Goal: Task Accomplishment & Management: Complete application form

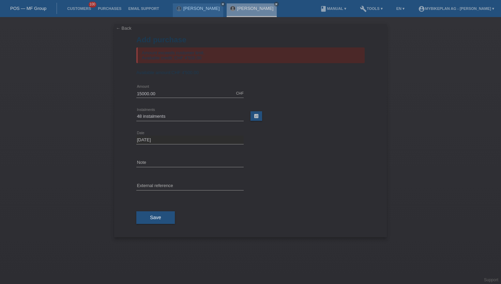
select select "488"
click at [81, 9] on link "Customers" at bounding box center [79, 8] width 31 height 4
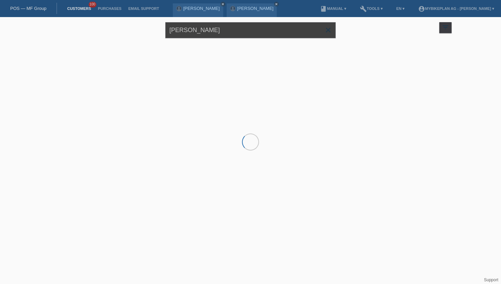
drag, startPoint x: 218, startPoint y: 29, endPoint x: 164, endPoint y: 28, distance: 54.2
click at [164, 28] on div "Daniel Siegwart close filter_list view_module Show all customers star Show star…" at bounding box center [250, 29] width 409 height 25
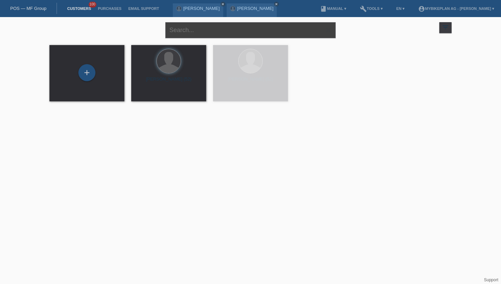
paste input "[PERSON_NAME]"
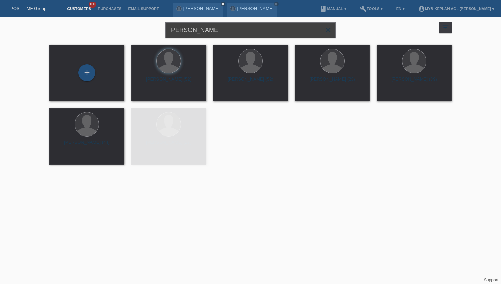
type input "[PERSON_NAME]"
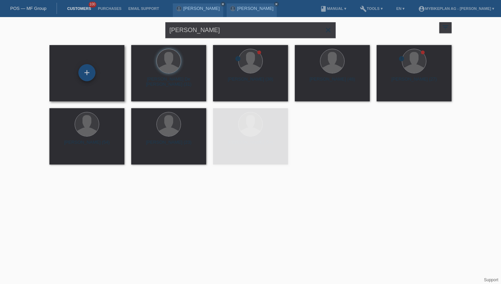
click at [87, 78] on div "+" at bounding box center [87, 73] width 16 height 12
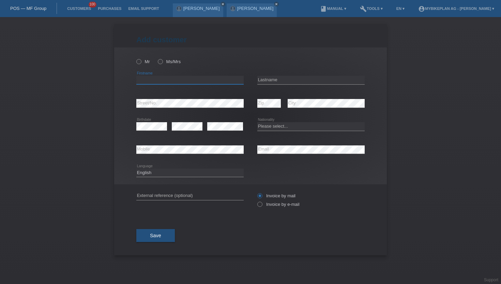
click at [154, 78] on input "text" at bounding box center [189, 80] width 107 height 9
paste input "[PERSON_NAME]"
click at [162, 76] on input "[PERSON_NAME]" at bounding box center [189, 80] width 107 height 9
click at [164, 79] on input "[PERSON_NAME]" at bounding box center [189, 80] width 107 height 9
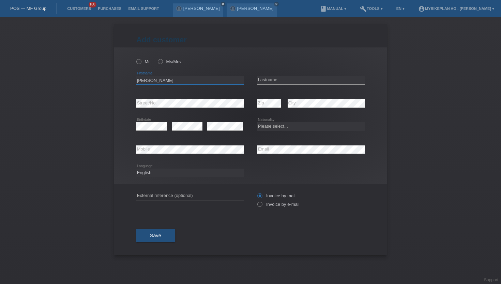
click at [164, 79] on input "[PERSON_NAME]" at bounding box center [189, 80] width 107 height 9
type input "Fabio"
click at [280, 80] on input "text" at bounding box center [310, 80] width 107 height 9
paste input "Capobianco"
type input "Capobianco"
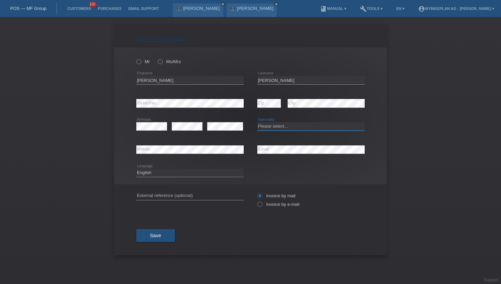
click at [284, 125] on select "Please select... [GEOGRAPHIC_DATA] [GEOGRAPHIC_DATA] [GEOGRAPHIC_DATA] [GEOGRAP…" at bounding box center [310, 126] width 107 height 8
select select "IT"
click at [257, 122] on select "Please select... Switzerland Austria Germany Liechtenstein ------------ Afghani…" at bounding box center [310, 126] width 107 height 8
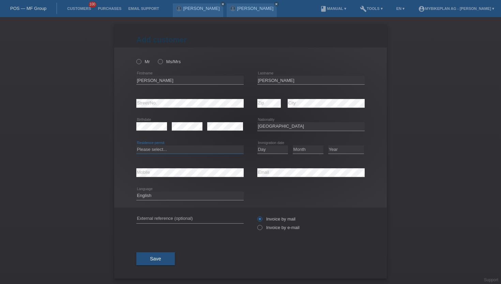
click at [146, 148] on select "Please select... C B B - Refugee status Other" at bounding box center [189, 149] width 107 height 8
select select "C"
click at [136, 145] on select "Please select... C B B - Refugee status Other" at bounding box center [189, 149] width 107 height 8
click at [265, 149] on select "Day 01 02 03 04 05 06 07 08 09 10 11" at bounding box center [272, 149] width 31 height 8
select select "10"
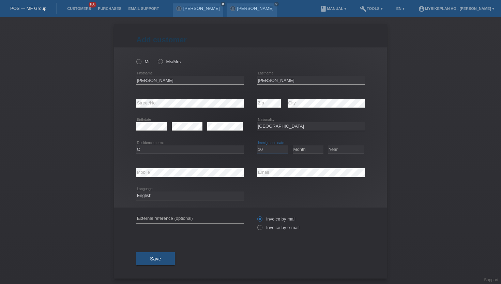
click at [257, 145] on select "Day 01 02 03 04 05 06 07 08 09 10 11" at bounding box center [272, 149] width 31 height 8
click at [294, 151] on select "Month 01 02 03 04 05 06 07 08 09 10 11" at bounding box center [308, 149] width 31 height 8
select select "09"
click at [293, 145] on select "Month 01 02 03 04 05 06 07 08 09 10 11" at bounding box center [308, 149] width 31 height 8
click at [339, 152] on select "Year 2025 2024 2023 2022 2021 2020 2019 2018 2017 2016 2015 2014 2013 2012 2011…" at bounding box center [346, 149] width 36 height 8
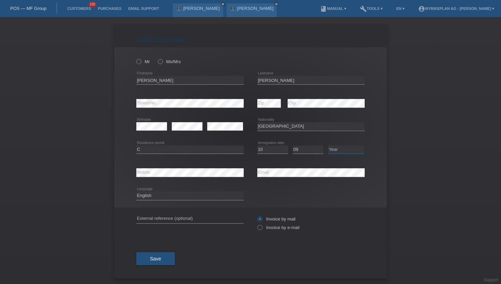
select select "2001"
click at [328, 145] on select "Year 2025 2024 2023 2022 2021 2020 2019 2018 2017 2016 2015 2014 2013 2012 2011…" at bounding box center [346, 149] width 36 height 8
click at [256, 224] on icon at bounding box center [256, 224] width 0 height 0
click at [136, 64] on label "Mr" at bounding box center [143, 61] width 14 height 5
click at [136, 63] on input "Mr" at bounding box center [138, 61] width 4 height 4
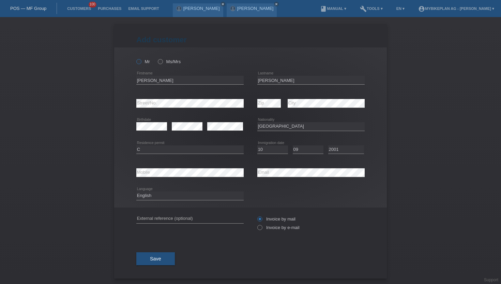
radio input "true"
click at [269, 179] on div "error Email" at bounding box center [310, 172] width 107 height 23
click at [269, 177] on icon at bounding box center [310, 177] width 107 height 0
click at [256, 224] on icon at bounding box center [256, 224] width 0 height 0
click at [260, 228] on input "Invoice by e-mail" at bounding box center [259, 229] width 4 height 9
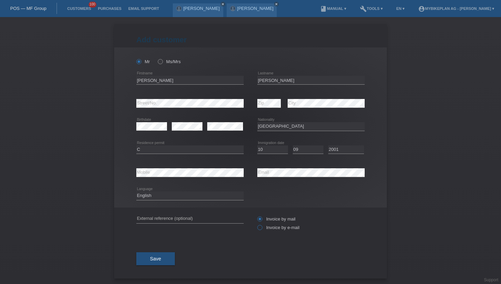
radio input "true"
click at [153, 195] on select "Deutsch Français Italiano English" at bounding box center [189, 195] width 107 height 8
select select "de"
click at [136, 192] on select "Deutsch Français Italiano English" at bounding box center [189, 195] width 107 height 8
click at [149, 252] on div "Save" at bounding box center [250, 259] width 228 height 40
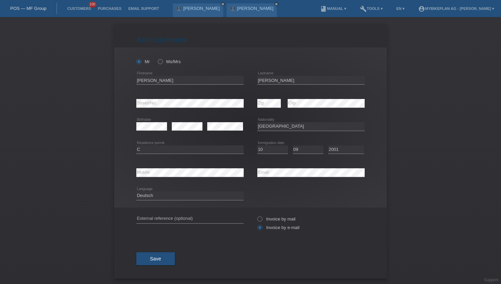
click at [149, 258] on button "Save" at bounding box center [155, 258] width 39 height 13
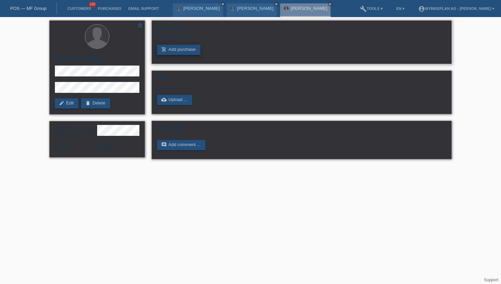
drag, startPoint x: 0, startPoint y: 0, endPoint x: 179, endPoint y: 51, distance: 185.8
click at [179, 51] on link "add_shopping_cart Add purchase" at bounding box center [178, 50] width 43 height 10
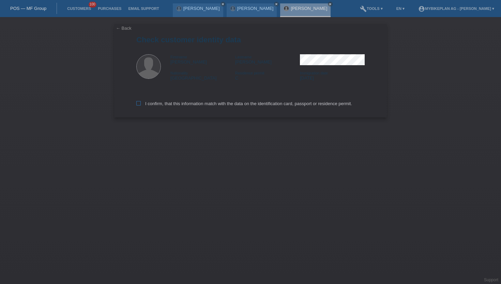
drag, startPoint x: 0, startPoint y: 0, endPoint x: 139, endPoint y: 105, distance: 174.2
click at [139, 105] on icon at bounding box center [138, 103] width 4 height 4
click at [139, 105] on input "I confirm, that this information match with the data on the identification card…" at bounding box center [138, 103] width 4 height 4
checkbox input "true"
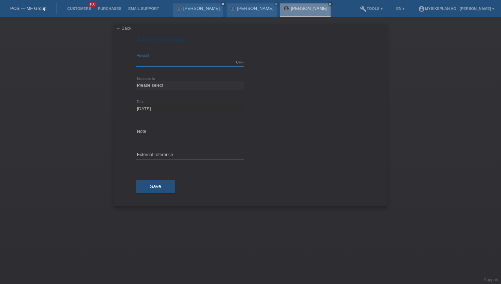
drag, startPoint x: 0, startPoint y: 0, endPoint x: 166, endPoint y: 64, distance: 178.3
click at [166, 64] on input "text" at bounding box center [189, 62] width 107 height 9
type input "15000.00"
click at [160, 86] on select "Please select 6 instalments 12 instalments 18 instalments 24 instalments 36 ins…" at bounding box center [189, 85] width 107 height 8
select select "488"
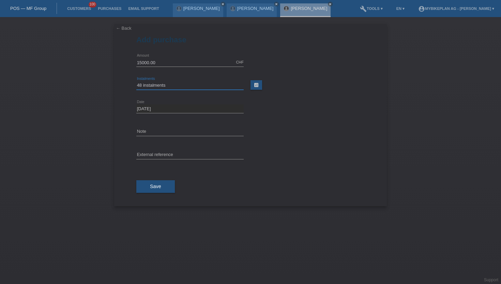
click at [136, 81] on select "Please select 6 instalments 12 instalments 18 instalments 24 instalments 36 ins…" at bounding box center [189, 85] width 107 height 8
click at [150, 182] on button "Save" at bounding box center [155, 186] width 39 height 13
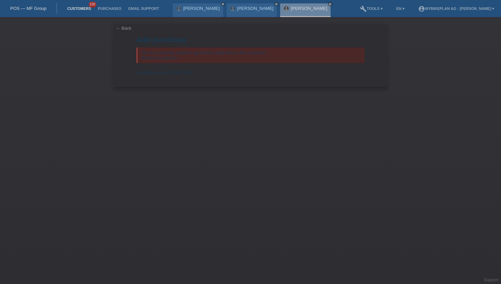
click at [83, 7] on link "Customers" at bounding box center [79, 8] width 31 height 4
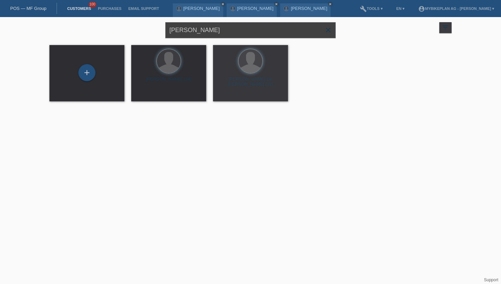
click at [200, 25] on input "[PERSON_NAME]" at bounding box center [250, 30] width 170 height 16
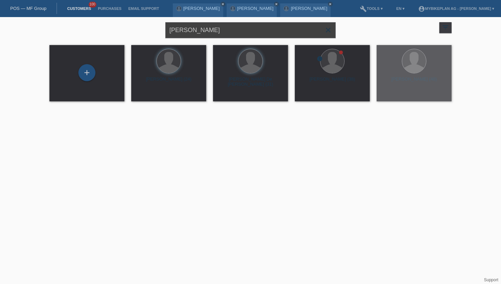
click at [200, 25] on input "[PERSON_NAME]" at bounding box center [250, 30] width 170 height 16
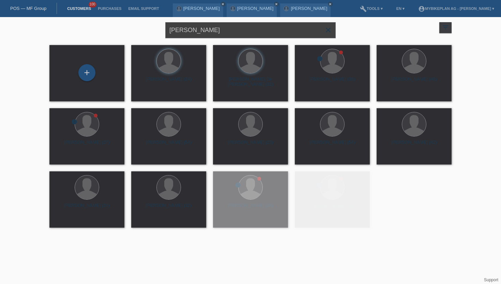
click at [203, 32] on input "[PERSON_NAME]" at bounding box center [250, 30] width 170 height 16
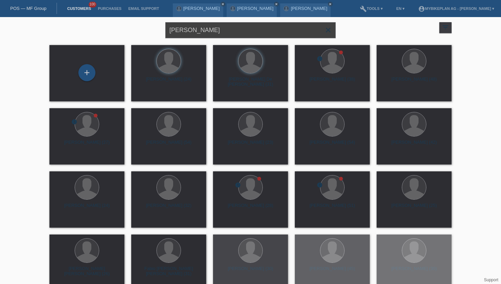
click at [203, 32] on input "[PERSON_NAME]" at bounding box center [250, 30] width 170 height 16
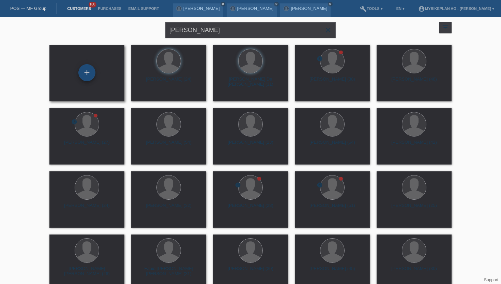
click at [85, 74] on div "+" at bounding box center [86, 72] width 17 height 17
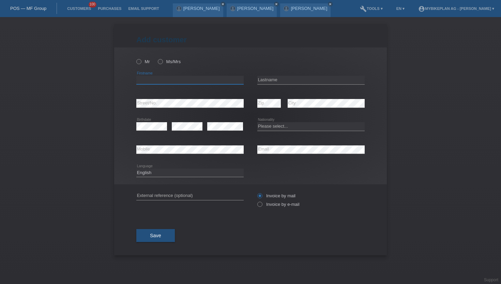
click at [160, 81] on input "text" at bounding box center [189, 80] width 107 height 9
paste input "[PERSON_NAME]"
click at [161, 78] on input "[PERSON_NAME]" at bounding box center [189, 80] width 107 height 9
type input "Rocco"
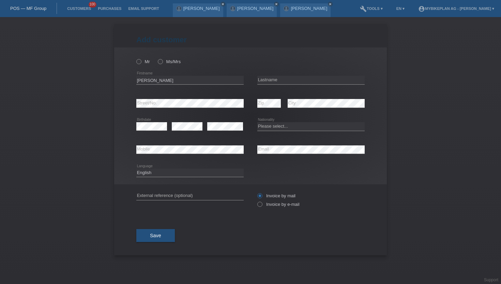
click at [267, 85] on icon at bounding box center [310, 84] width 107 height 0
click at [268, 81] on input "text" at bounding box center [310, 80] width 107 height 9
paste input "Capobianco"
type input "Capobianco"
click at [135, 58] on icon at bounding box center [135, 58] width 0 height 0
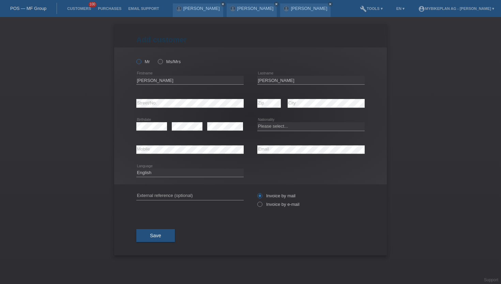
click at [138, 61] on input "Mr" at bounding box center [138, 61] width 4 height 4
radio input "true"
click at [270, 125] on select "Please select... Switzerland Austria Germany Liechtenstein ------------ Afghani…" at bounding box center [310, 126] width 107 height 8
select select "IT"
click at [257, 122] on select "Please select... Switzerland Austria Germany Liechtenstein ------------ Afghani…" at bounding box center [310, 126] width 107 height 8
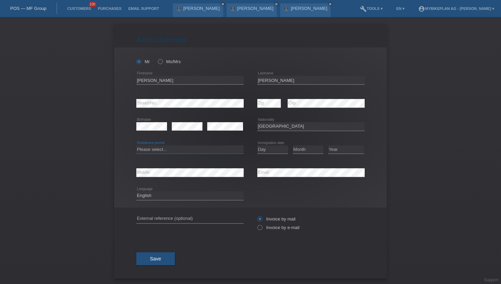
click at [155, 150] on select "Please select... C B B - Refugee status Other" at bounding box center [189, 149] width 107 height 8
select select "C"
click at [136, 145] on select "Please select... C B B - Refugee status Other" at bounding box center [189, 149] width 107 height 8
click at [269, 147] on select "Day 01 02 03 04 05 06 07 08 09 10 11" at bounding box center [272, 149] width 31 height 8
click at [272, 147] on select "Day 01 02 03 04 05 06 07 08 09 10 11" at bounding box center [272, 149] width 31 height 8
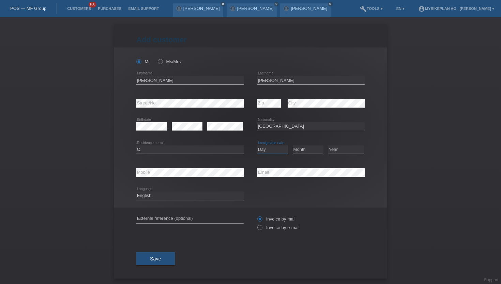
select select "10"
click at [257, 145] on select "Day 01 02 03 04 05 06 07 08 09 10 11" at bounding box center [272, 149] width 31 height 8
click at [306, 152] on select "Month 01 02 03 04 05 06 07 08 09 10 11" at bounding box center [308, 149] width 31 height 8
select select "09"
click at [293, 145] on select "Month 01 02 03 04 05 06 07 08 09 10 11" at bounding box center [308, 149] width 31 height 8
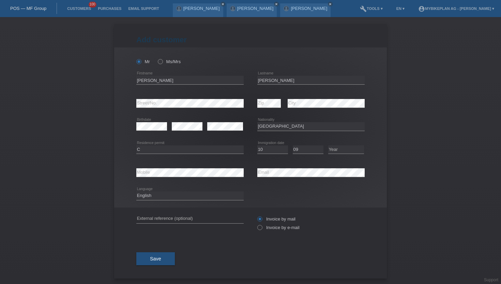
click at [337, 143] on div "Year 2025 2024 2023 2022 2021 2020 2019 2018 2017" at bounding box center [346, 149] width 36 height 23
click at [339, 149] on select "Year 2025 2024 2023 2022 2021 2020 2019 2018 2017 2016 2015 2014 2013 2012 2011…" at bounding box center [346, 149] width 36 height 8
select select "2001"
click at [328, 145] on select "Year 2025 2024 2023 2022 2021 2020 2019 2018 2017 2016 2015 2014 2013 2012 2011…" at bounding box center [346, 149] width 36 height 8
click at [147, 191] on div "Deutsch Français Italiano English error Language" at bounding box center [189, 195] width 107 height 23
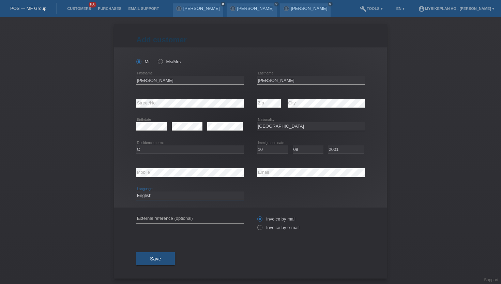
click at [147, 196] on select "Deutsch Français Italiano English" at bounding box center [189, 195] width 107 height 8
select select "de"
click at [136, 192] on select "Deutsch Français Italiano English" at bounding box center [189, 195] width 107 height 8
click at [256, 224] on icon at bounding box center [256, 224] width 0 height 0
click at [261, 228] on input "Invoice by e-mail" at bounding box center [259, 229] width 4 height 9
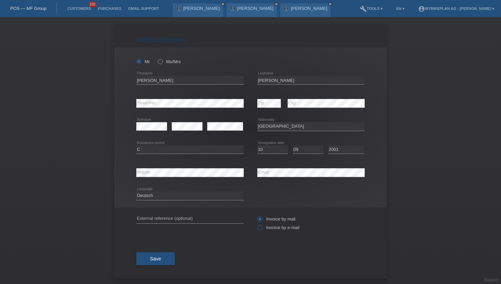
radio input "true"
click at [154, 263] on button "Save" at bounding box center [155, 258] width 39 height 13
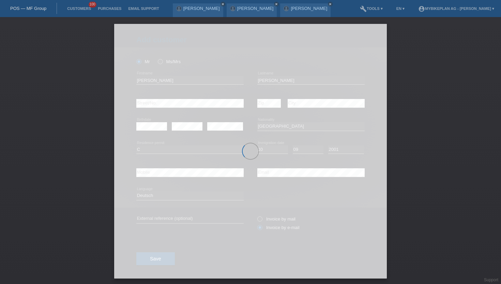
click at [149, 121] on div at bounding box center [250, 151] width 273 height 254
click at [144, 133] on div at bounding box center [250, 151] width 273 height 254
click at [144, 131] on div at bounding box center [250, 151] width 273 height 254
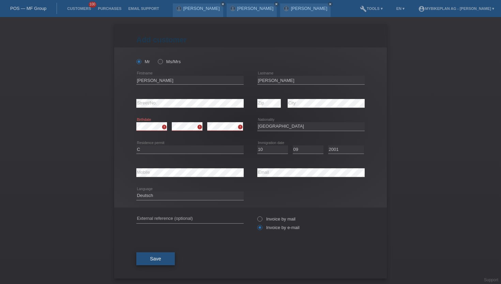
click at [162, 253] on button "Save" at bounding box center [155, 258] width 39 height 13
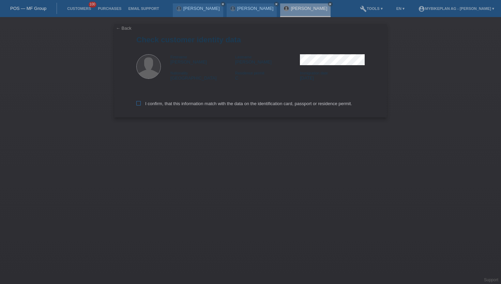
click at [139, 105] on icon at bounding box center [138, 103] width 4 height 4
click at [139, 105] on input "I confirm, that this information match with the data on the identification card…" at bounding box center [138, 103] width 4 height 4
checkbox input "true"
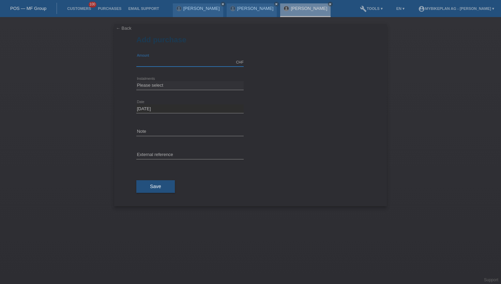
click at [151, 59] on input "text" at bounding box center [189, 62] width 107 height 9
type input "15000.00"
click at [163, 85] on select "Please select 6 instalments 12 instalments 18 instalments 24 instalments 36 ins…" at bounding box center [189, 85] width 107 height 8
select select "488"
click at [136, 81] on select "Please select 6 instalments 12 instalments 18 instalments 24 instalments 36 ins…" at bounding box center [189, 85] width 107 height 8
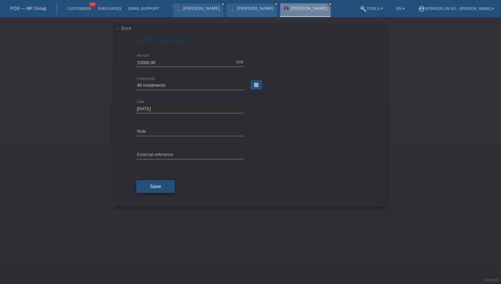
click at [147, 186] on button "Save" at bounding box center [155, 186] width 39 height 13
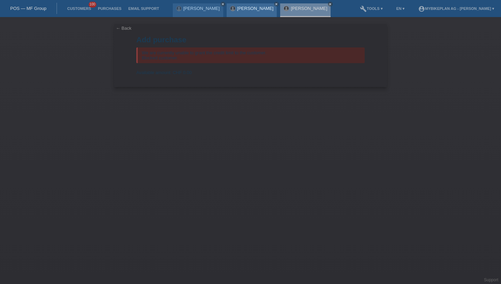
click at [233, 15] on div "[PERSON_NAME] close" at bounding box center [252, 10] width 50 height 14
click at [239, 12] on div "[PERSON_NAME] close" at bounding box center [252, 10] width 50 height 14
click at [241, 9] on link "[PERSON_NAME]" at bounding box center [255, 8] width 36 height 5
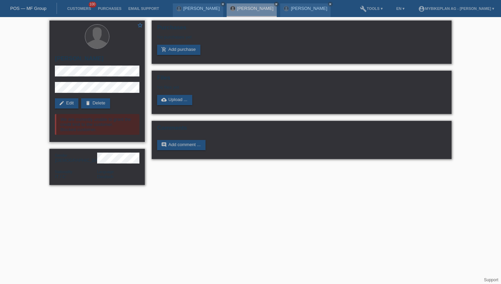
click at [62, 61] on h2 "[PERSON_NAME]" at bounding box center [97, 60] width 85 height 10
copy div "[PERSON_NAME]"
click at [72, 81] on div "star_border [PERSON_NAME] edit Edit delete Delete We are currently unable to gr…" at bounding box center [96, 80] width 95 height 121
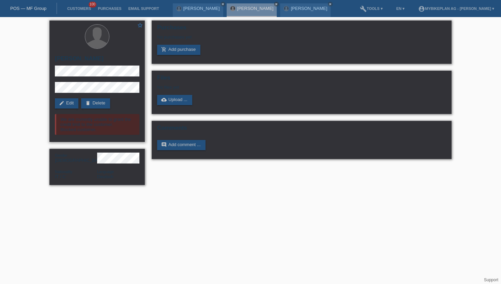
click at [72, 81] on div "star_border [PERSON_NAME] edit Edit delete Delete We are currently unable to gr…" at bounding box center [96, 80] width 95 height 121
